Goal: Task Accomplishment & Management: Manage account settings

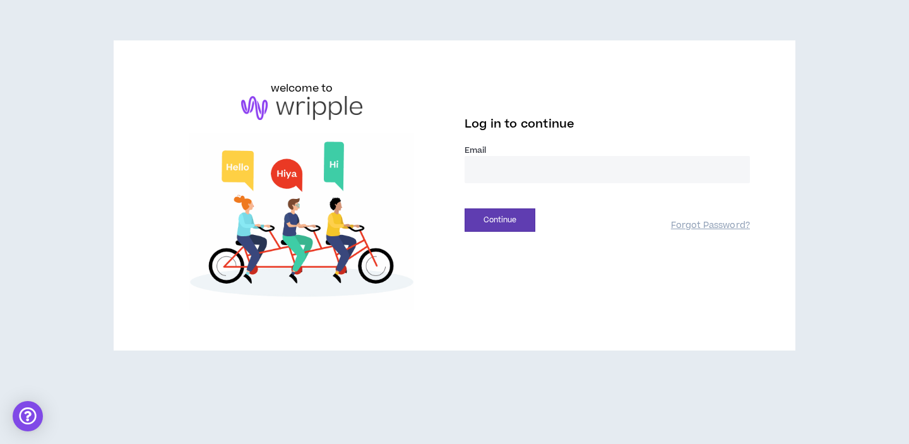
click at [534, 167] on input "email" at bounding box center [607, 169] width 285 height 27
type input "**********"
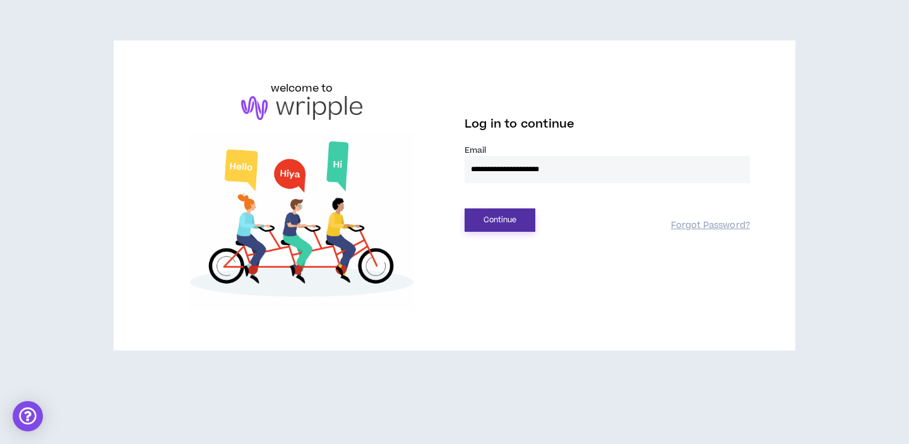
click at [504, 230] on button "Continue" at bounding box center [500, 219] width 71 height 23
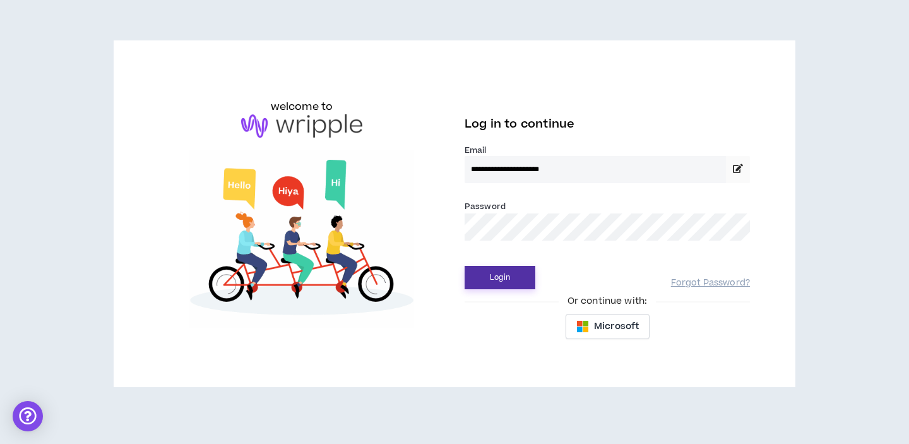
click at [522, 272] on button "Login" at bounding box center [500, 277] width 71 height 23
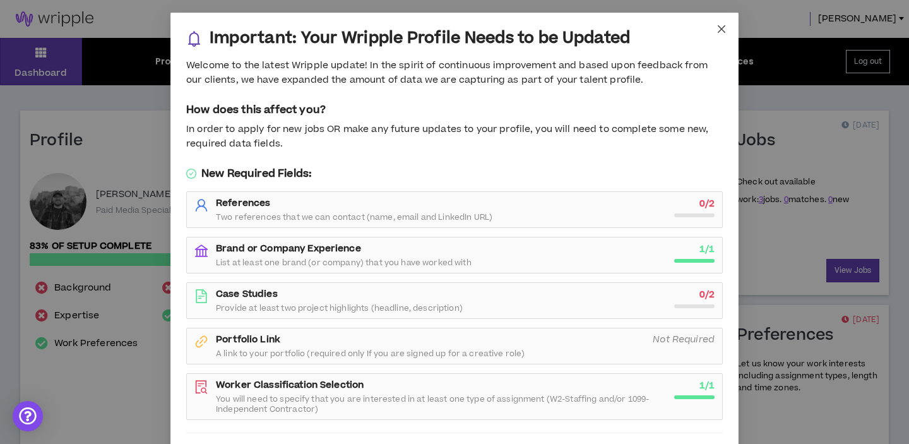
click at [725, 29] on icon "close" at bounding box center [722, 29] width 10 height 10
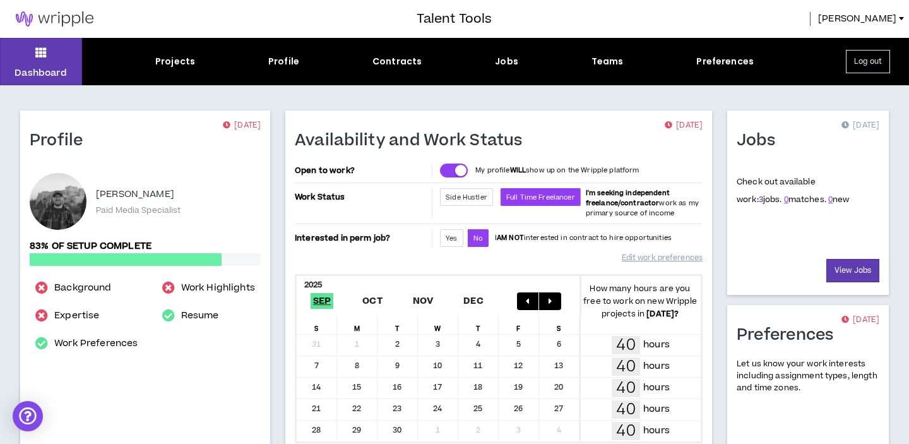
click at [759, 198] on link "3" at bounding box center [761, 199] width 4 height 11
